Goal: Transaction & Acquisition: Book appointment/travel/reservation

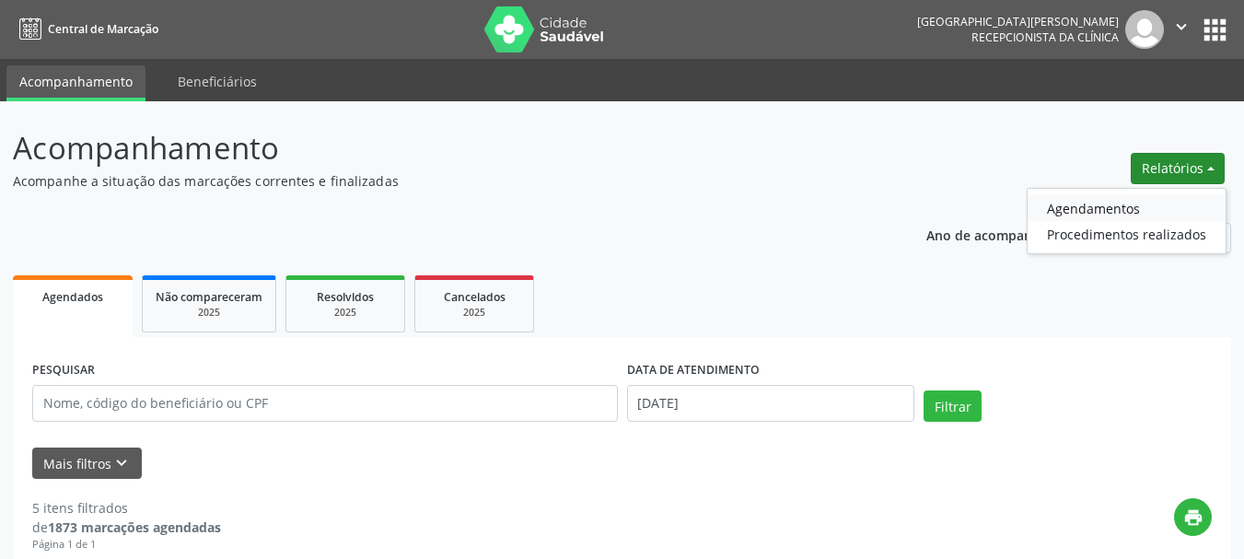
click at [1100, 212] on link "Agendamentos" at bounding box center [1126, 208] width 198 height 26
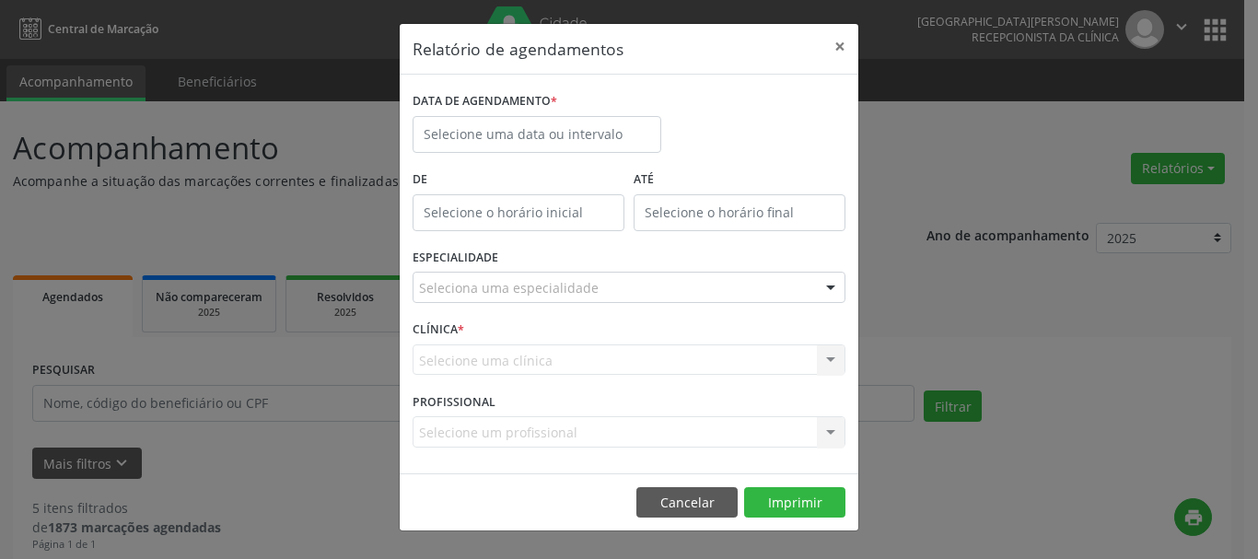
click at [593, 289] on div "Seleciona uma especialidade" at bounding box center [628, 287] width 433 height 31
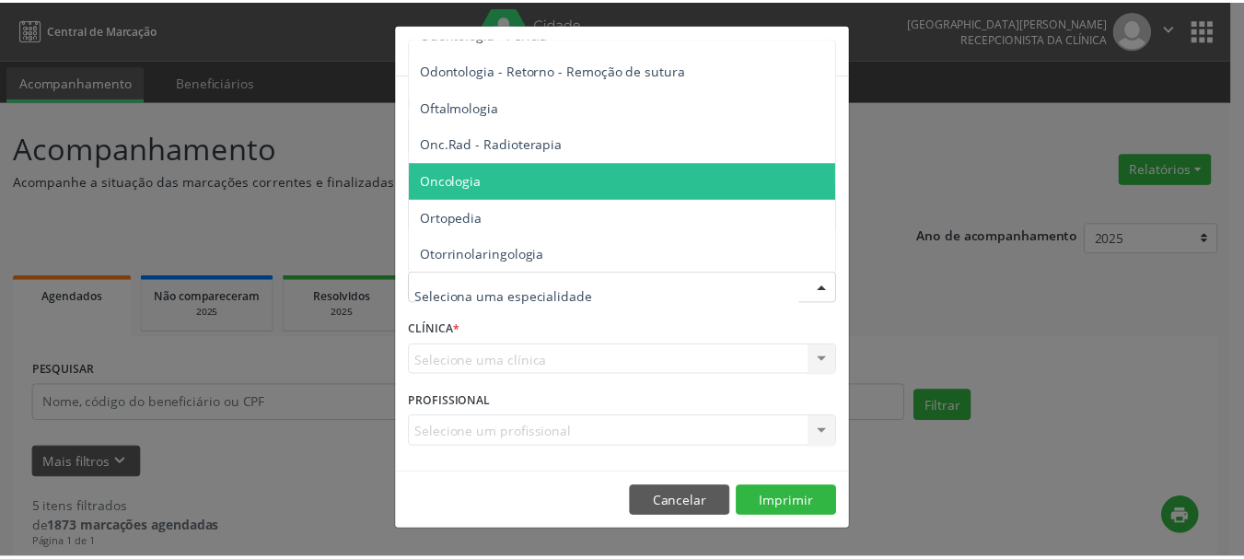
scroll to position [2486, 0]
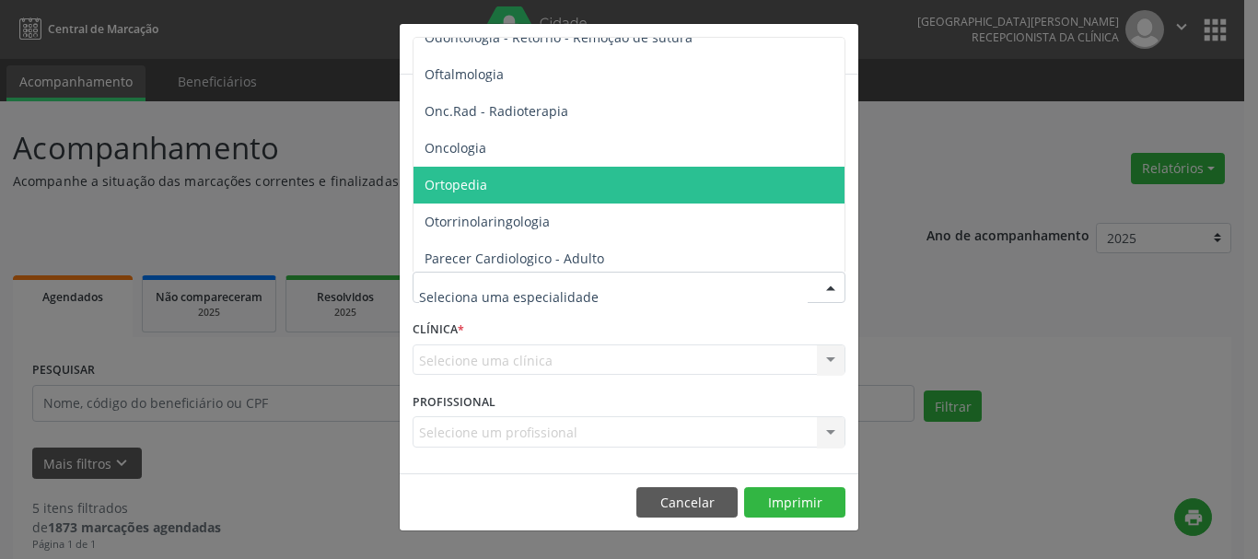
click at [484, 191] on span "Ortopedia" at bounding box center [455, 184] width 63 height 17
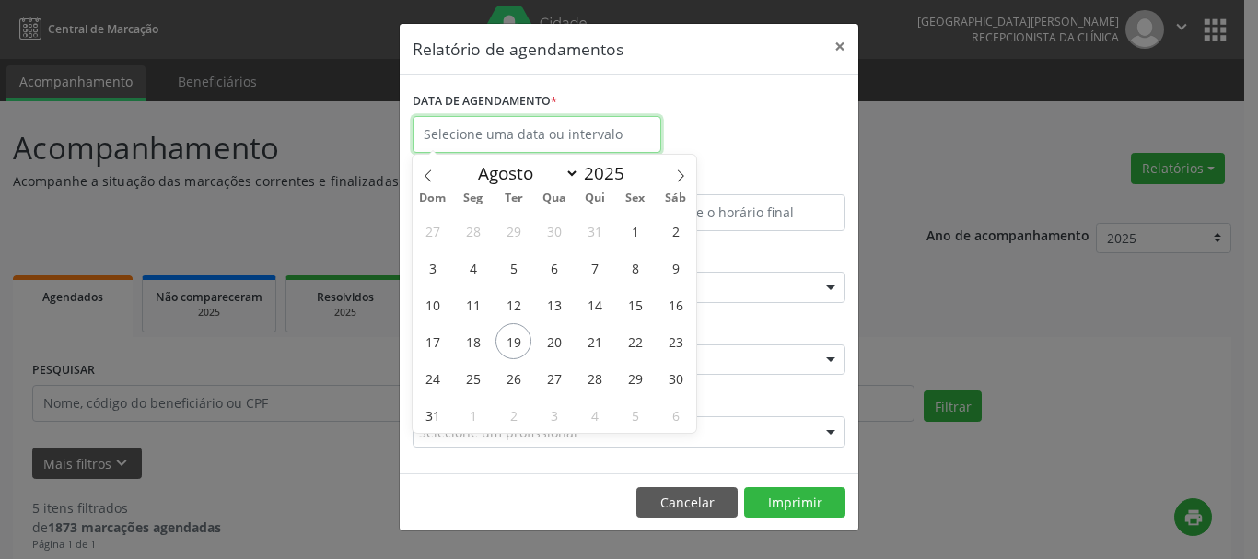
click at [528, 130] on input "text" at bounding box center [536, 134] width 249 height 37
click at [519, 344] on span "19" at bounding box center [513, 341] width 36 height 36
type input "[DATE]"
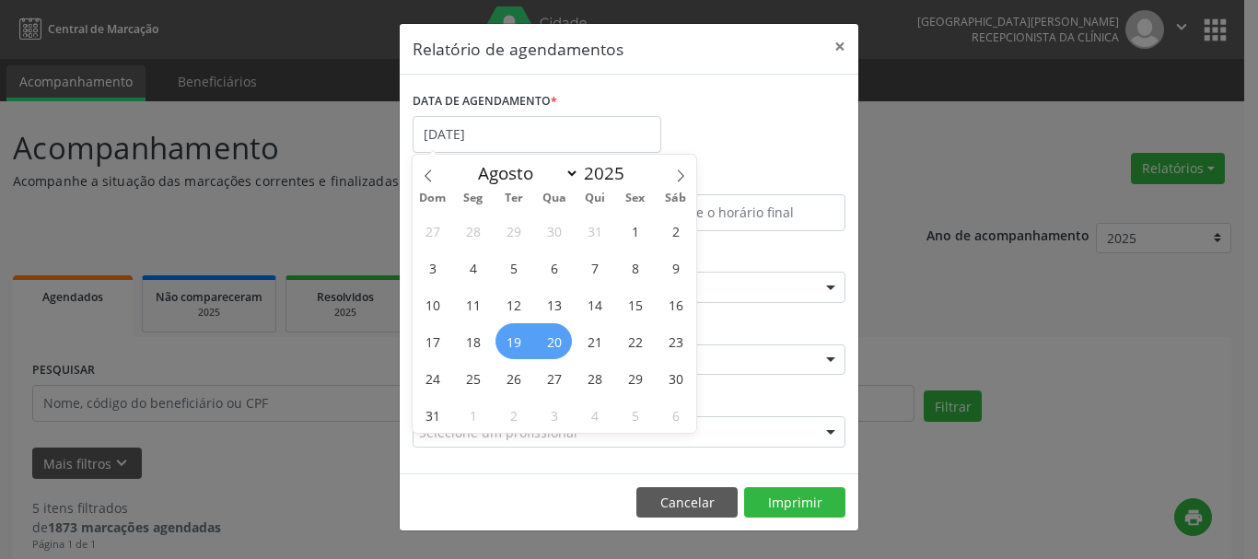
drag, startPoint x: 519, startPoint y: 344, endPoint x: 550, endPoint y: 342, distance: 30.5
click at [550, 342] on div "27 28 29 30 31 1 2 3 4 5 6 7 8 9 10 11 12 13 14 15 16 17 18 19 20 21 22 23 24 2…" at bounding box center [554, 322] width 284 height 221
click at [550, 342] on span "20" at bounding box center [554, 341] width 36 height 36
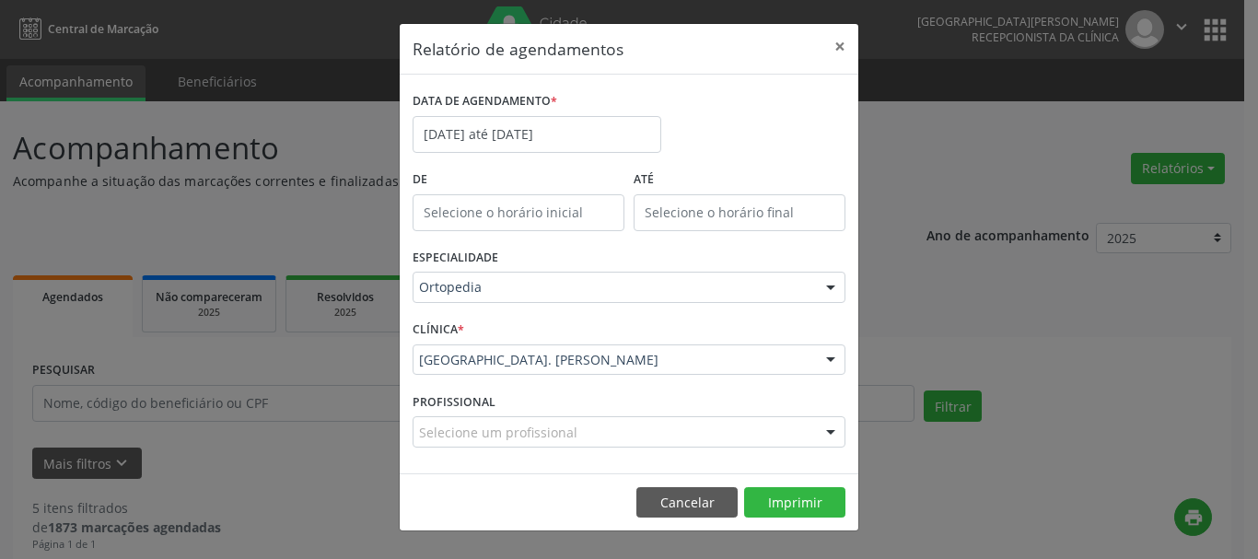
click at [663, 419] on div "Selecione um profissional" at bounding box center [628, 431] width 433 height 31
drag, startPoint x: 702, startPoint y: 445, endPoint x: 679, endPoint y: 406, distance: 44.5
click at [698, 437] on input "text" at bounding box center [613, 441] width 389 height 37
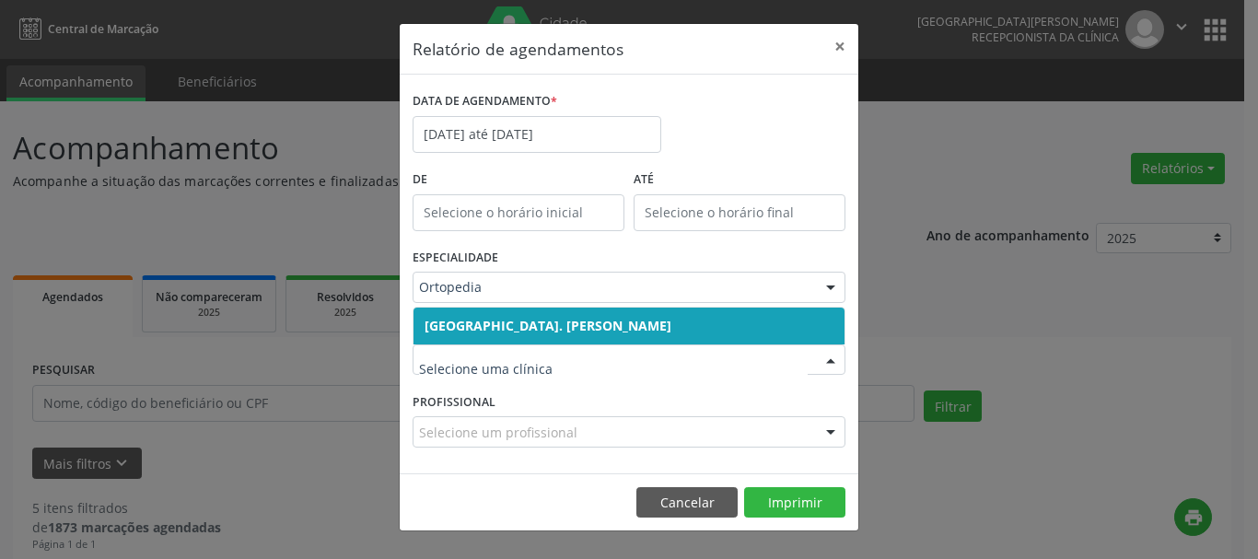
click at [671, 322] on span "[GEOGRAPHIC_DATA]. [PERSON_NAME]" at bounding box center [547, 325] width 247 height 17
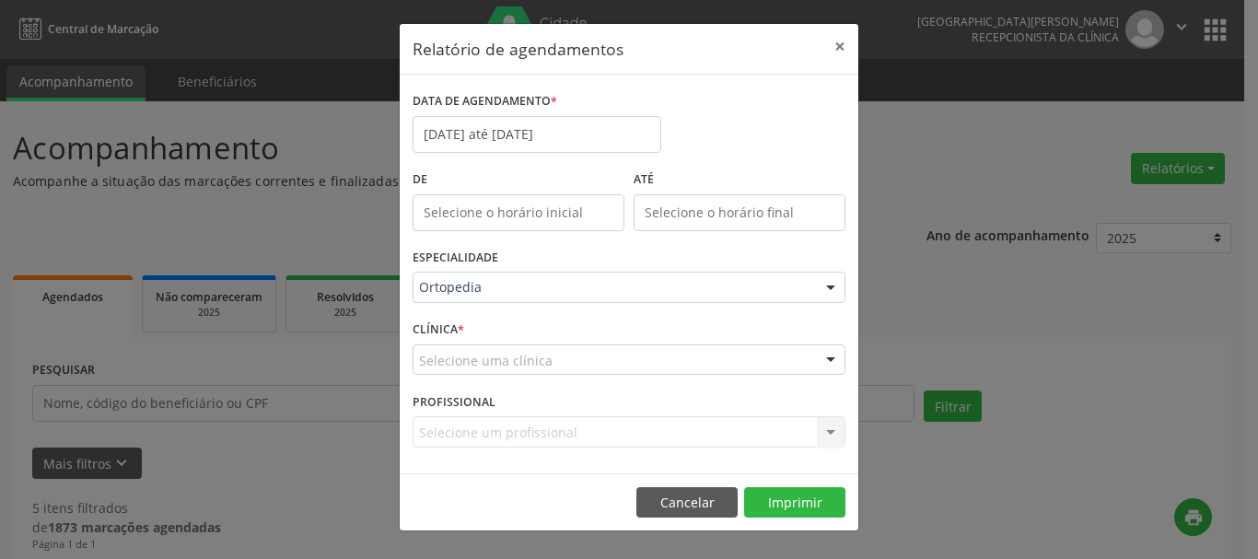
click at [654, 366] on div "Selecione uma clínica" at bounding box center [628, 359] width 433 height 31
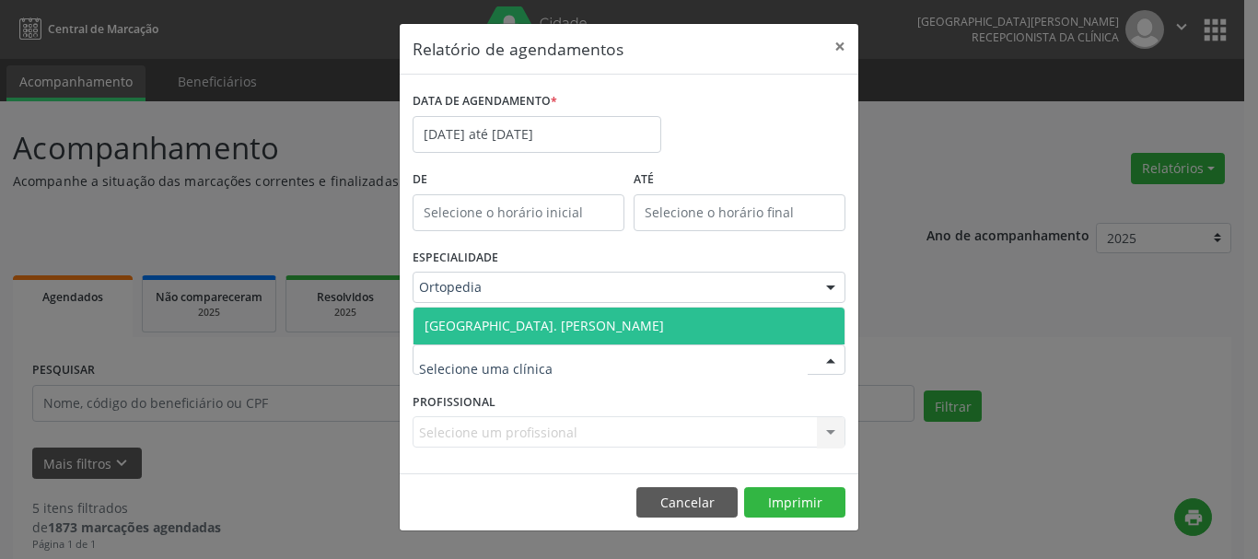
click at [592, 329] on span "[GEOGRAPHIC_DATA]. [PERSON_NAME]" at bounding box center [543, 325] width 239 height 17
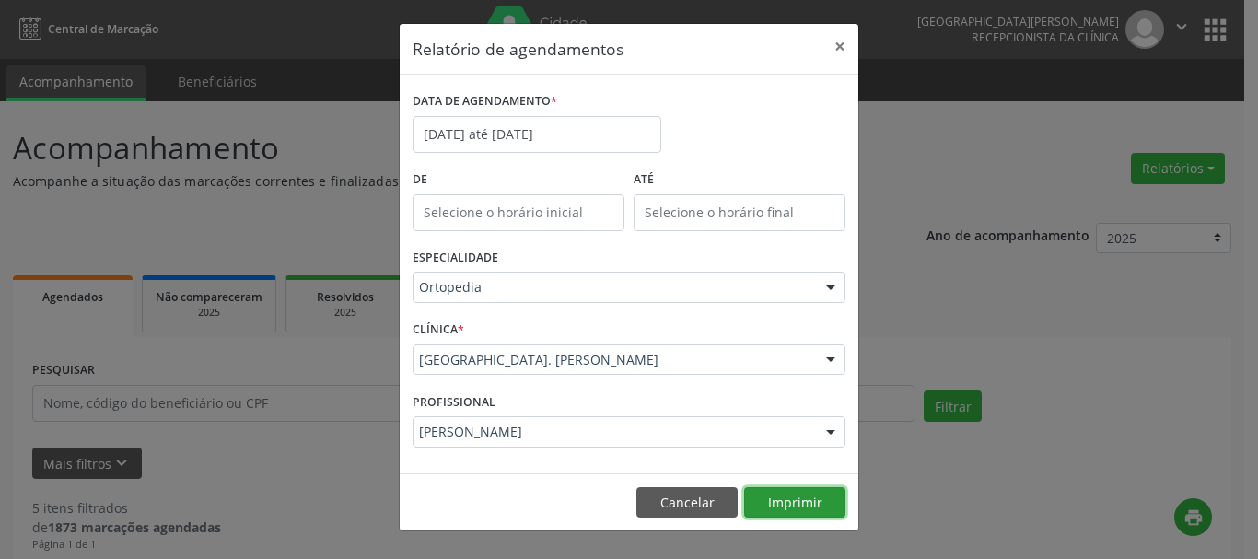
click at [779, 498] on button "Imprimir" at bounding box center [794, 502] width 101 height 31
click at [841, 46] on button "×" at bounding box center [839, 46] width 37 height 45
